Goal: Transaction & Acquisition: Register for event/course

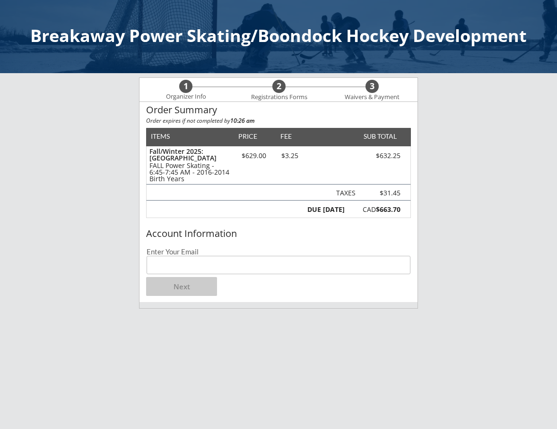
click at [228, 267] on input "email" at bounding box center [278, 265] width 264 height 18
click at [272, 244] on div "Account Information Enter Your Email Next" at bounding box center [278, 263] width 278 height 77
click at [270, 271] on input "email" at bounding box center [278, 265] width 264 height 18
type input "[EMAIL_ADDRESS][DOMAIN_NAME]"
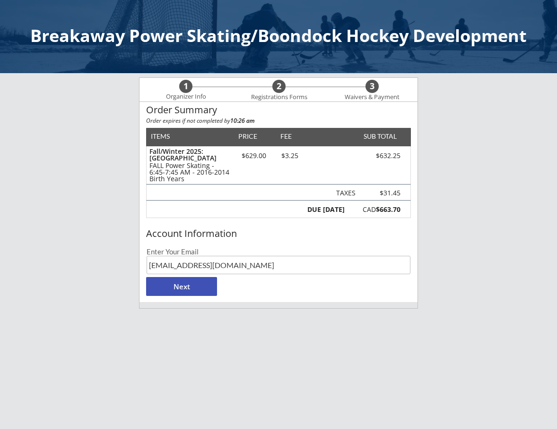
click at [197, 287] on button "Next" at bounding box center [181, 286] width 71 height 19
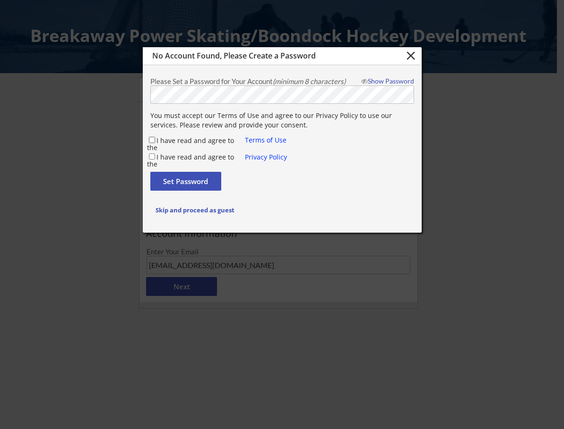
click at [152, 142] on input "I have read and agree to the" at bounding box center [152, 140] width 6 height 6
checkbox input "true"
click at [151, 155] on input "I have read and agree to the" at bounding box center [152, 157] width 6 height 6
checkbox input "true"
click at [168, 177] on button "Set Password" at bounding box center [185, 181] width 71 height 19
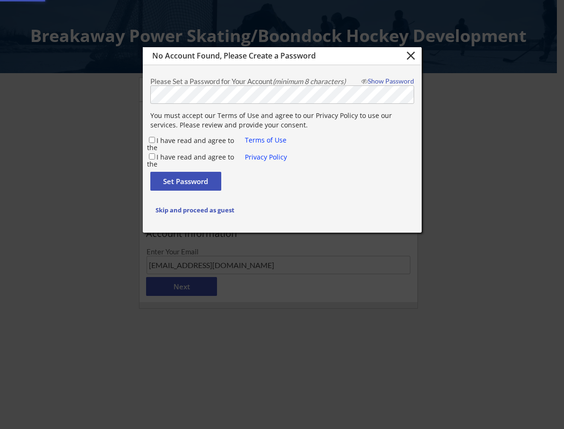
checkbox input "false"
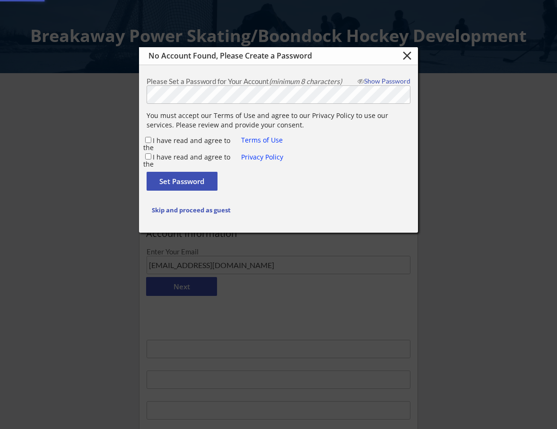
type input "[EMAIL_ADDRESS][DOMAIN_NAME]"
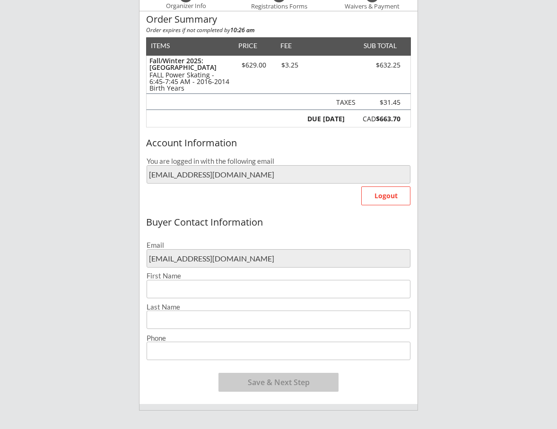
scroll to position [94, 0]
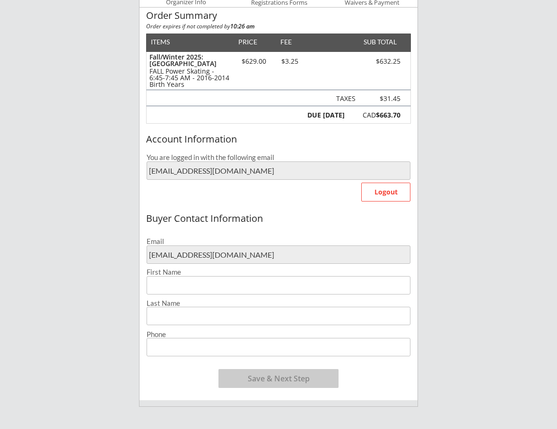
click at [259, 284] on input "input" at bounding box center [278, 285] width 264 height 18
type input "[PERSON_NAME]"
type input "Badham"
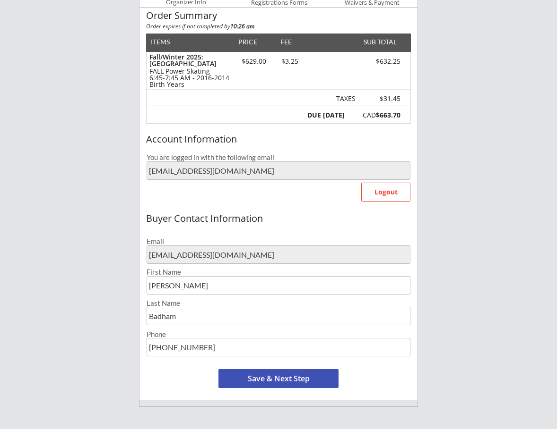
type input "[PHONE_NUMBER]"
click at [311, 384] on button "Save & Next Step" at bounding box center [278, 378] width 120 height 19
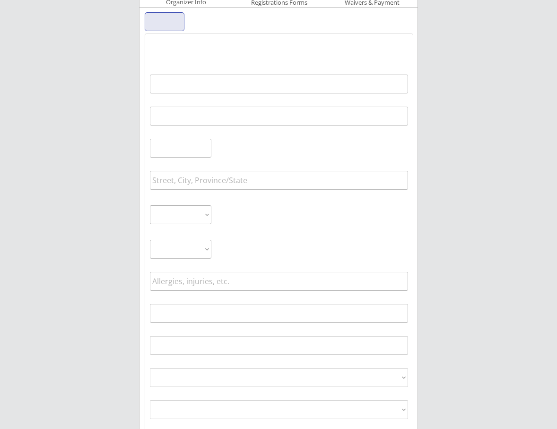
scroll to position [68, 0]
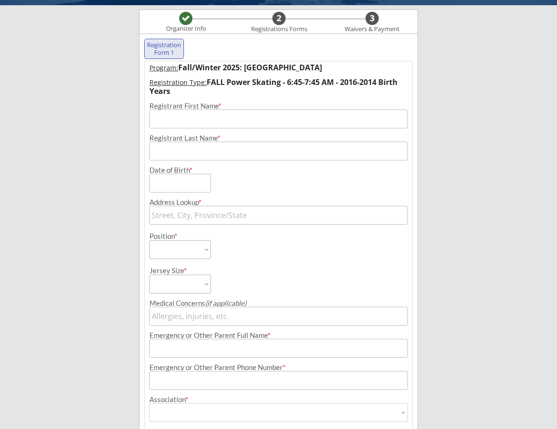
drag, startPoint x: 198, startPoint y: 120, endPoint x: 232, endPoint y: 120, distance: 33.1
click at [198, 120] on input "input" at bounding box center [278, 119] width 258 height 19
type input "Jack"
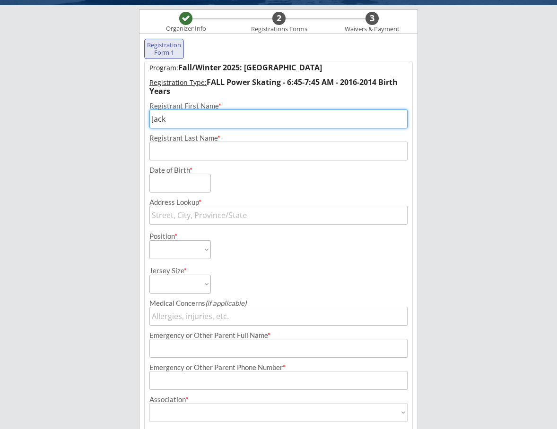
type input "Badham"
type input "[STREET_ADDRESS]"
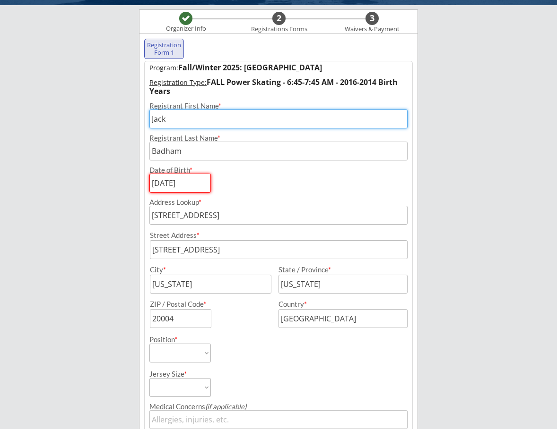
type input "[DATE]"
click at [233, 277] on input "input" at bounding box center [210, 284] width 121 height 19
drag, startPoint x: 200, startPoint y: 284, endPoint x: 100, endPoint y: 286, distance: 100.2
click at [100, 286] on div "Breakaway Power Skating/Boondock Hockey Development Organizer Info 2 Registrati…" at bounding box center [278, 287] width 557 height 711
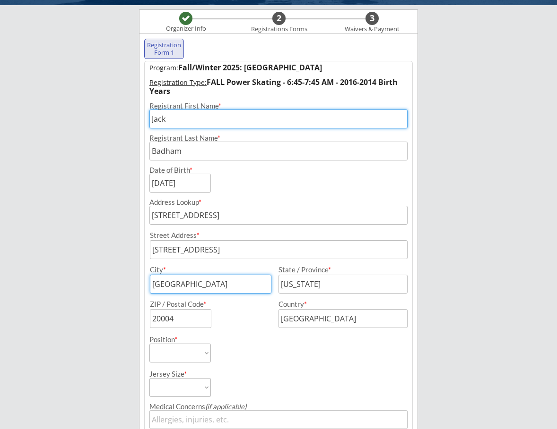
type input "[GEOGRAPHIC_DATA]"
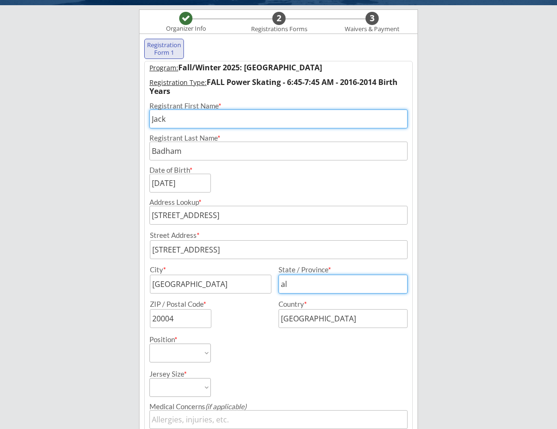
type input "[GEOGRAPHIC_DATA]"
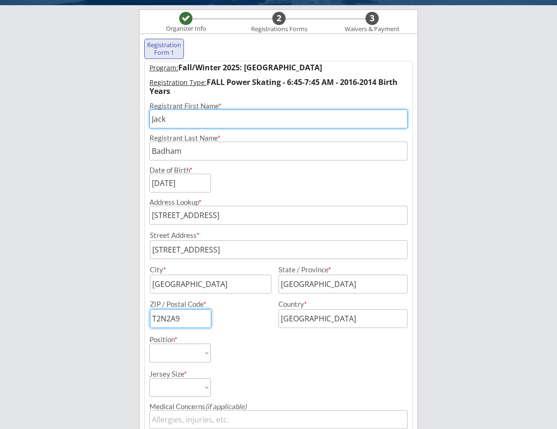
type input "T2N2A9"
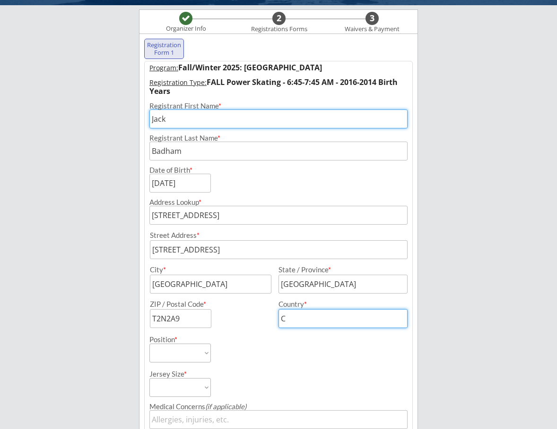
type input "[GEOGRAPHIC_DATA]"
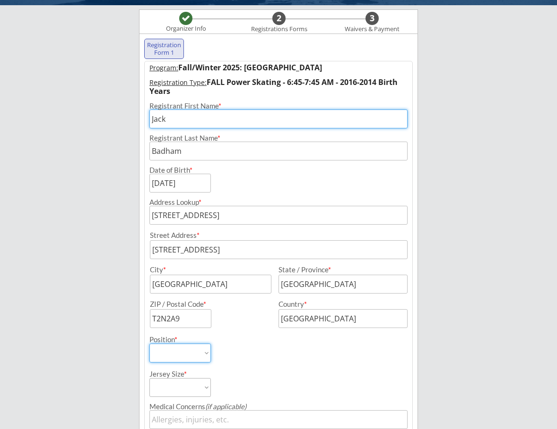
click at [185, 354] on select "Forward Defense Goalie" at bounding box center [179, 353] width 61 height 19
select select ""Defense""
click at [149, 344] on select "Forward Defense Goalie" at bounding box center [179, 353] width 61 height 19
click at [272, 381] on div "Jersey Size * YS YM YL YXL AS AM AL AXL" at bounding box center [213, 380] width 128 height 34
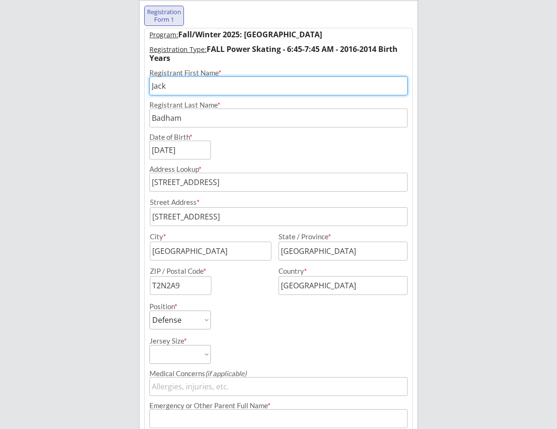
scroll to position [115, 0]
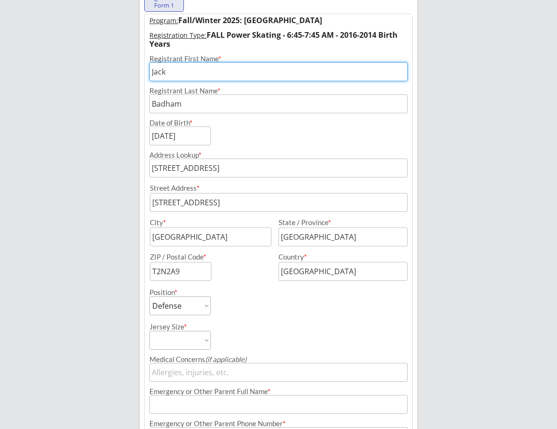
click at [195, 344] on select "YS YM YL YXL AS AM AL AXL" at bounding box center [179, 340] width 61 height 19
click at [199, 341] on select "YS YM YL YXL AS AM AL AXL" at bounding box center [179, 340] width 61 height 19
select select ""YL""
click at [149, 331] on select "YS YM YL YXL AS AM AL AXL" at bounding box center [179, 340] width 61 height 19
click at [252, 335] on div "Jersey Size * YS YM YL YXL AS AM AL AXL" at bounding box center [213, 333] width 128 height 34
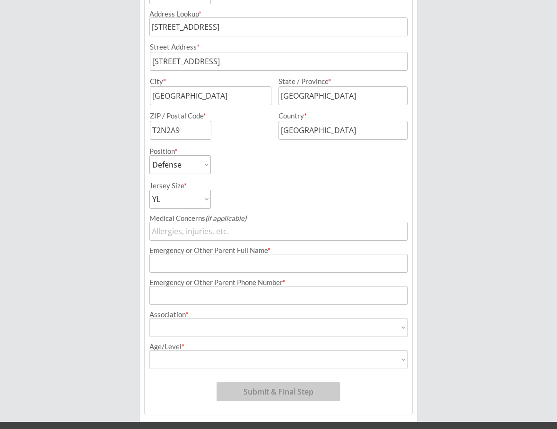
scroll to position [257, 0]
click at [207, 233] on input "input" at bounding box center [278, 231] width 258 height 19
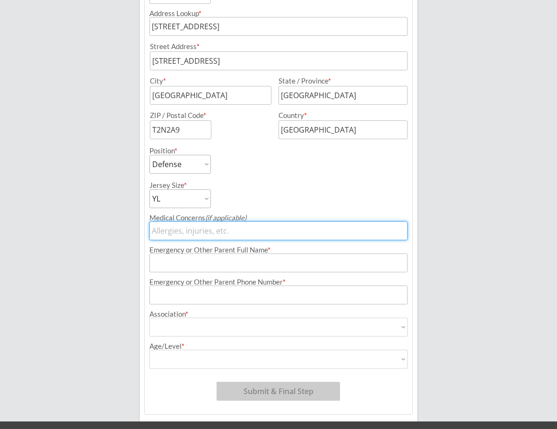
type input "S"
type input "[DEMOGRAPHIC_DATA]"
click at [285, 271] on input "input" at bounding box center [278, 263] width 258 height 19
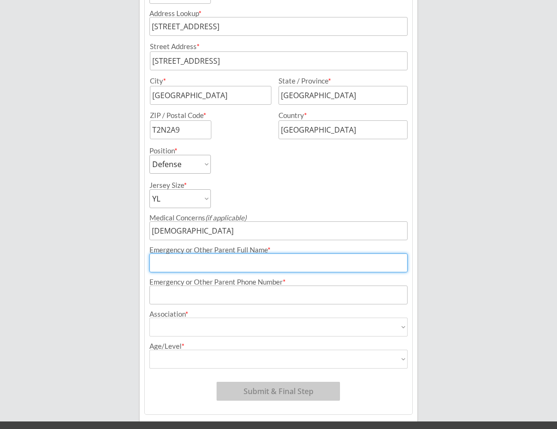
type input "[PERSON_NAME] [PERSON_NAME]"
type input "[PHONE_NUMBER]"
drag, startPoint x: 258, startPoint y: 266, endPoint x: 200, endPoint y: 260, distance: 57.5
click at [200, 260] on input "input" at bounding box center [278, 263] width 258 height 19
click at [206, 260] on input "input" at bounding box center [278, 263] width 258 height 19
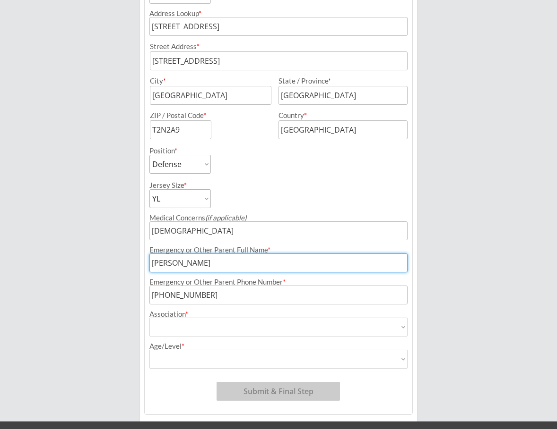
click at [160, 263] on input "input" at bounding box center [278, 263] width 258 height 19
drag, startPoint x: 150, startPoint y: 263, endPoint x: 80, endPoint y: 259, distance: 70.0
click at [85, 263] on div "Breakaway Power Skating/Boondock Hockey Development Organizer Info 2 Registrati…" at bounding box center [278, 98] width 557 height 711
type input "[PERSON_NAME]"
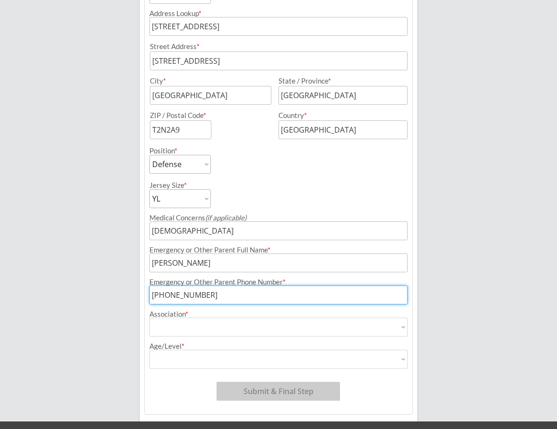
type input "[PHONE_NUMBER]"
click at [261, 323] on select "Airdrie Minor Hockey Airdrie Stars Blackfoot Hockey Association Bow River Bruin…" at bounding box center [278, 327] width 258 height 19
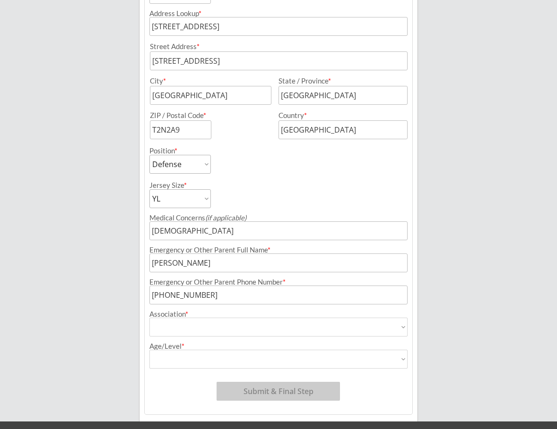
click at [254, 332] on select "Airdrie Minor Hockey Airdrie Stars Blackfoot Hockey Association Bow River Bruin…" at bounding box center [278, 327] width 258 height 19
select select ""HSL - Grizzlies""
click at [149, 318] on select "Airdrie Minor Hockey Airdrie Stars Blackfoot Hockey Association Bow River Bruin…" at bounding box center [278, 327] width 258 height 19
type input "HSL - Grizzlies"
click at [252, 361] on select "U7 - Junior U7 - Senior U9 - Tier 1 U9 Tier 2 U9- Tier 3 U9 - Tier 4 U9 - Tier …" at bounding box center [278, 359] width 258 height 19
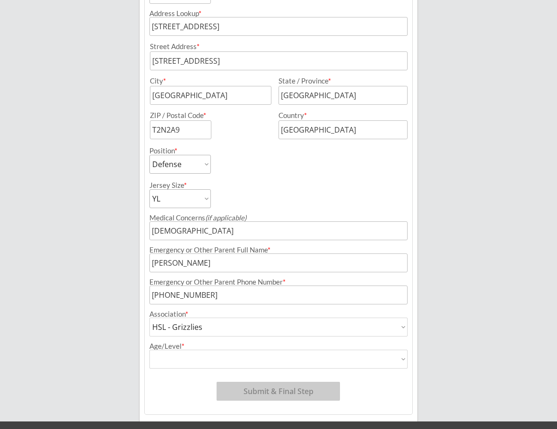
select select ""HSL - Major""
click at [149, 350] on select "U7 - Junior U7 - Senior U9 - Tier 1 U9 Tier 2 U9- Tier 3 U9 - Tier 4 U9 - Tier …" at bounding box center [278, 359] width 258 height 19
type input "HSL - Major"
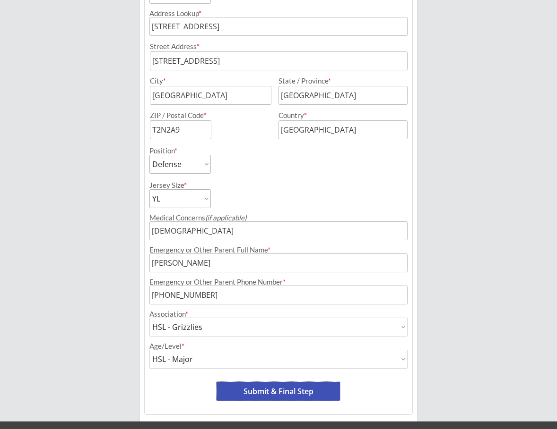
click at [309, 388] on button "Submit & Final Step" at bounding box center [277, 391] width 123 height 19
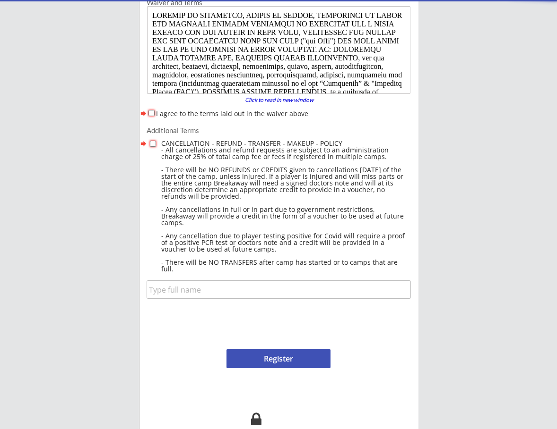
scroll to position [0, 0]
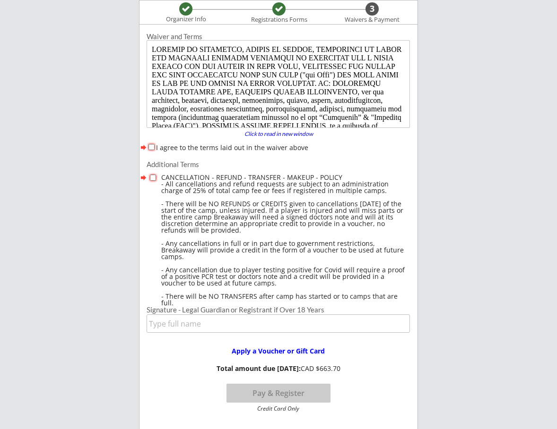
click at [153, 146] on input "I agree to the terms laid out in the waiver above" at bounding box center [151, 147] width 6 height 6
checkbox input "true"
click at [152, 176] on input "checkbox" at bounding box center [153, 178] width 6 height 6
checkbox input "true"
click at [252, 322] on input "input" at bounding box center [277, 324] width 263 height 18
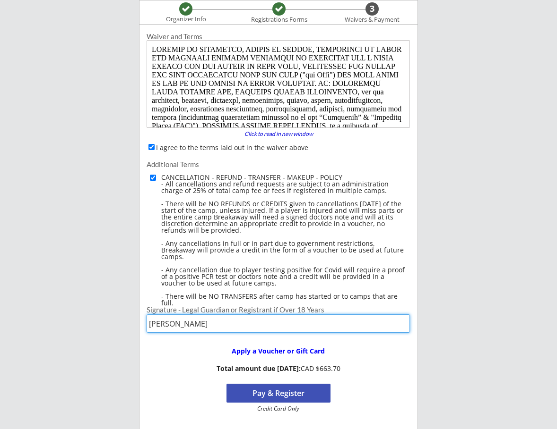
type input "[PERSON_NAME]"
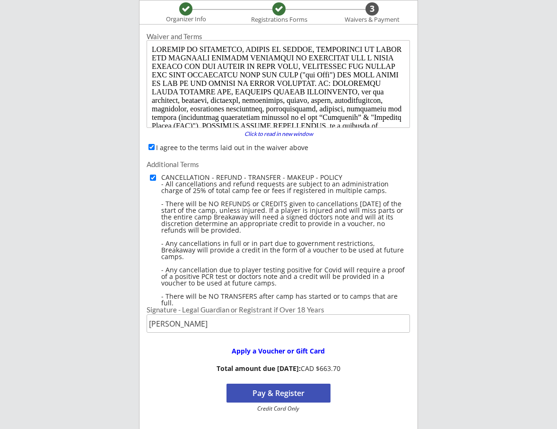
click at [380, 351] on div "Apply a Voucher or Gift Card Total amount due [DATE]: CAD $663.70 Pay & Registe…" at bounding box center [277, 375] width 277 height 73
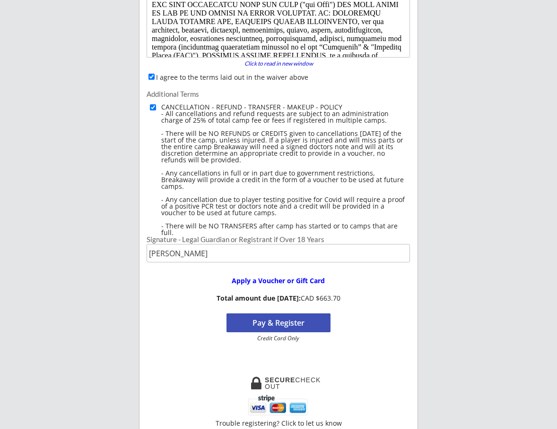
scroll to position [189, 0]
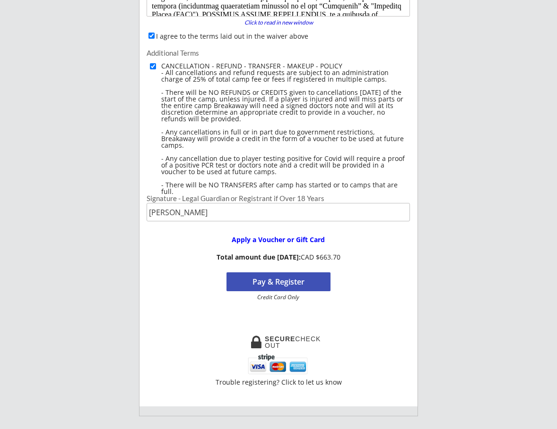
click at [281, 284] on button "Pay & Register" at bounding box center [278, 282] width 104 height 19
